Goal: Communication & Community: Answer question/provide support

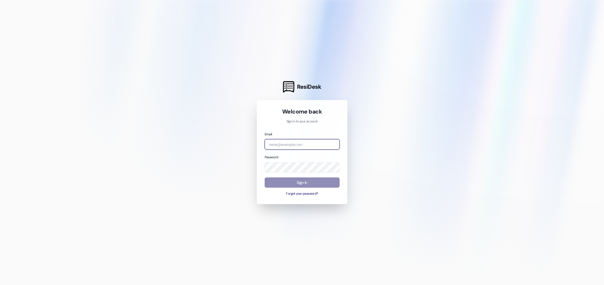
type input "summer@beaconplace.com"
click at [289, 182] on button "Sign In" at bounding box center [302, 183] width 75 height 11
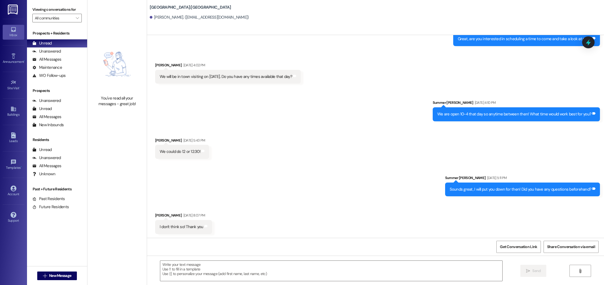
scroll to position [152, 0]
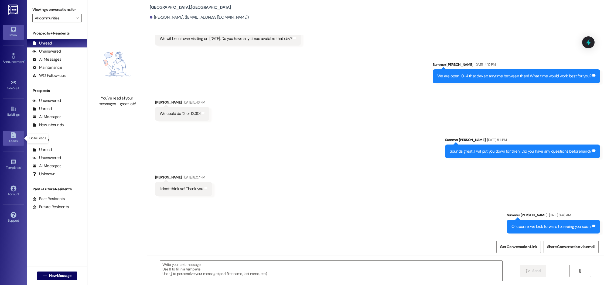
click at [16, 137] on link "Leads" at bounding box center [14, 138] width 22 height 15
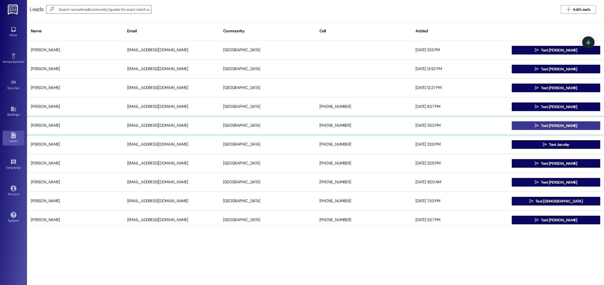
click at [530, 128] on button " Text Cynthia" at bounding box center [556, 125] width 89 height 9
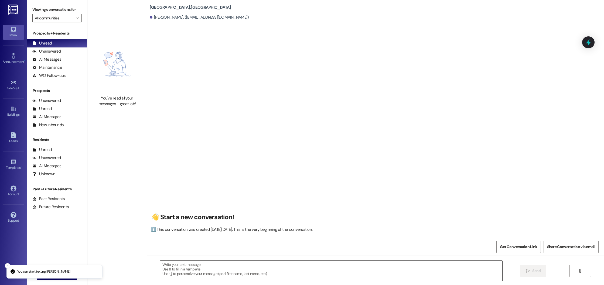
click at [273, 276] on textarea at bounding box center [331, 271] width 342 height 20
paste textarea "Good morning! This is Summer from Beacon Place Northport. I saw that you’re int…"
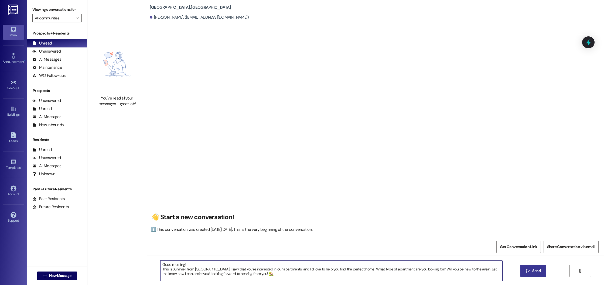
type textarea "Good morning! This is Summer from Beacon Place Northport. I saw that you’re int…"
click at [535, 274] on button " Send" at bounding box center [534, 271] width 26 height 12
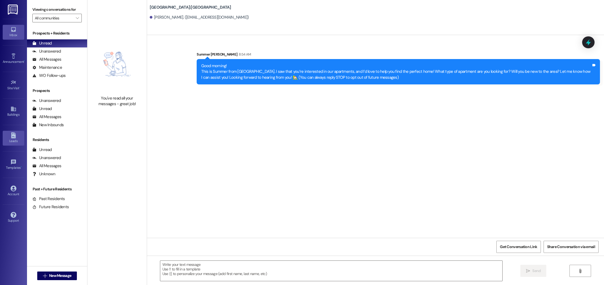
click at [15, 141] on div "Leads" at bounding box center [13, 140] width 27 height 5
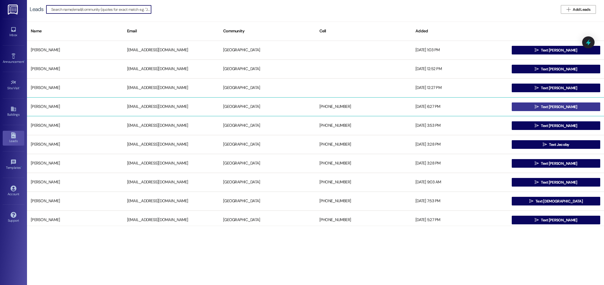
click at [528, 107] on button " Text Eunice" at bounding box center [556, 107] width 89 height 9
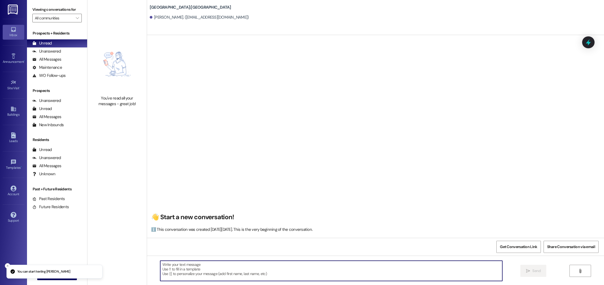
click at [186, 276] on textarea at bounding box center [331, 271] width 342 height 20
paste textarea "Good morning! This is Summer from Beacon Place Northport. I saw that you’re int…"
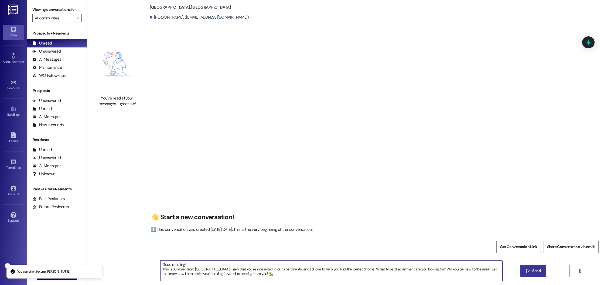
type textarea "Good morning! This is Summer from Beacon Place Northport. I saw that you’re int…"
click at [542, 273] on button " Send" at bounding box center [534, 271] width 26 height 12
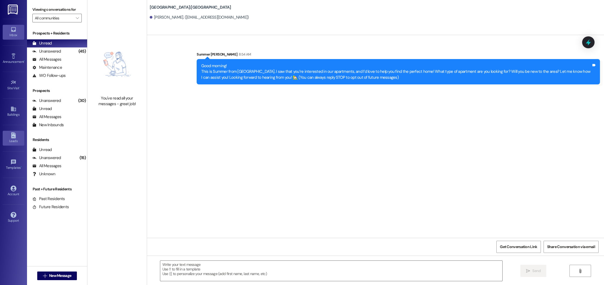
click at [12, 139] on div "Leads" at bounding box center [13, 140] width 27 height 5
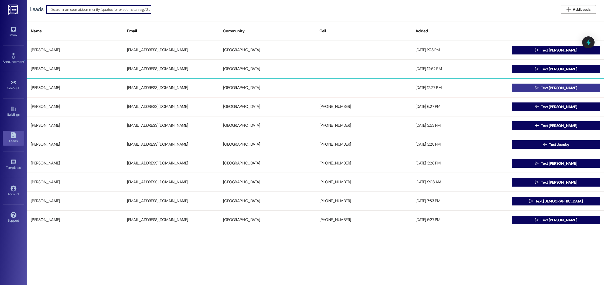
click at [529, 90] on button " Text Cheryl" at bounding box center [556, 88] width 89 height 9
